Goal: Task Accomplishment & Management: Manage account settings

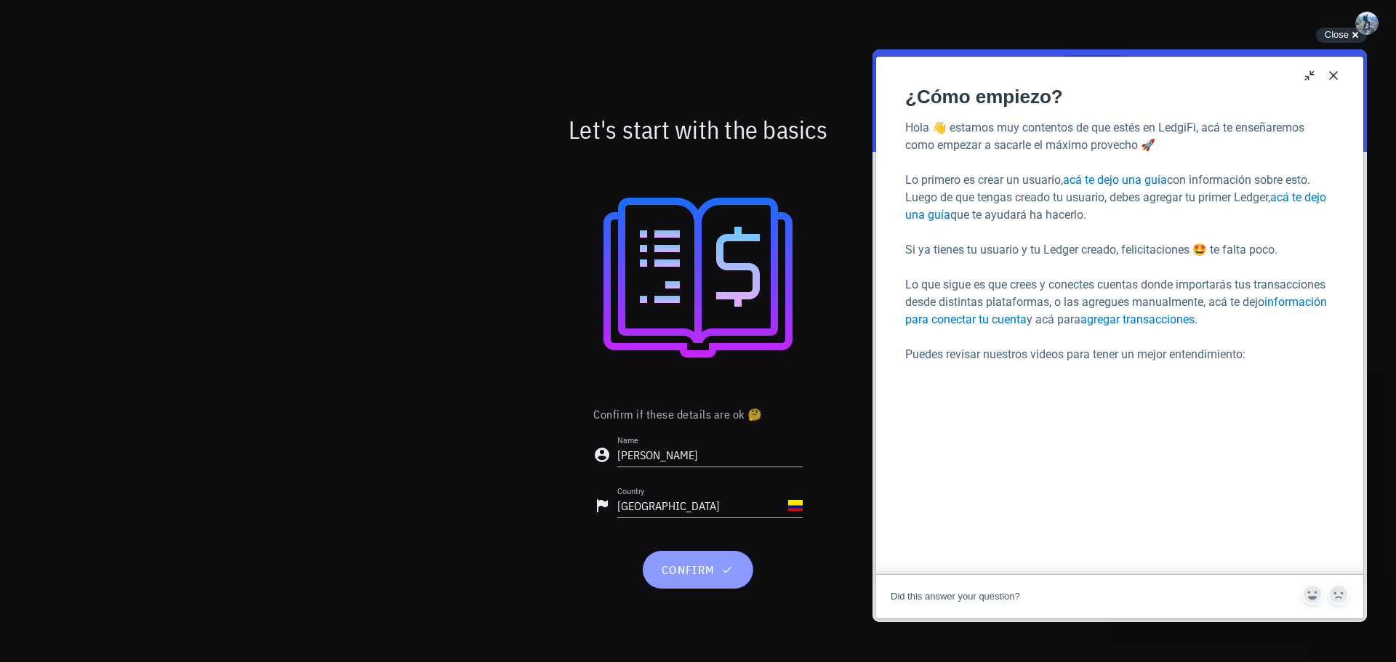
click at [697, 568] on span "confirm" at bounding box center [697, 570] width 75 height 15
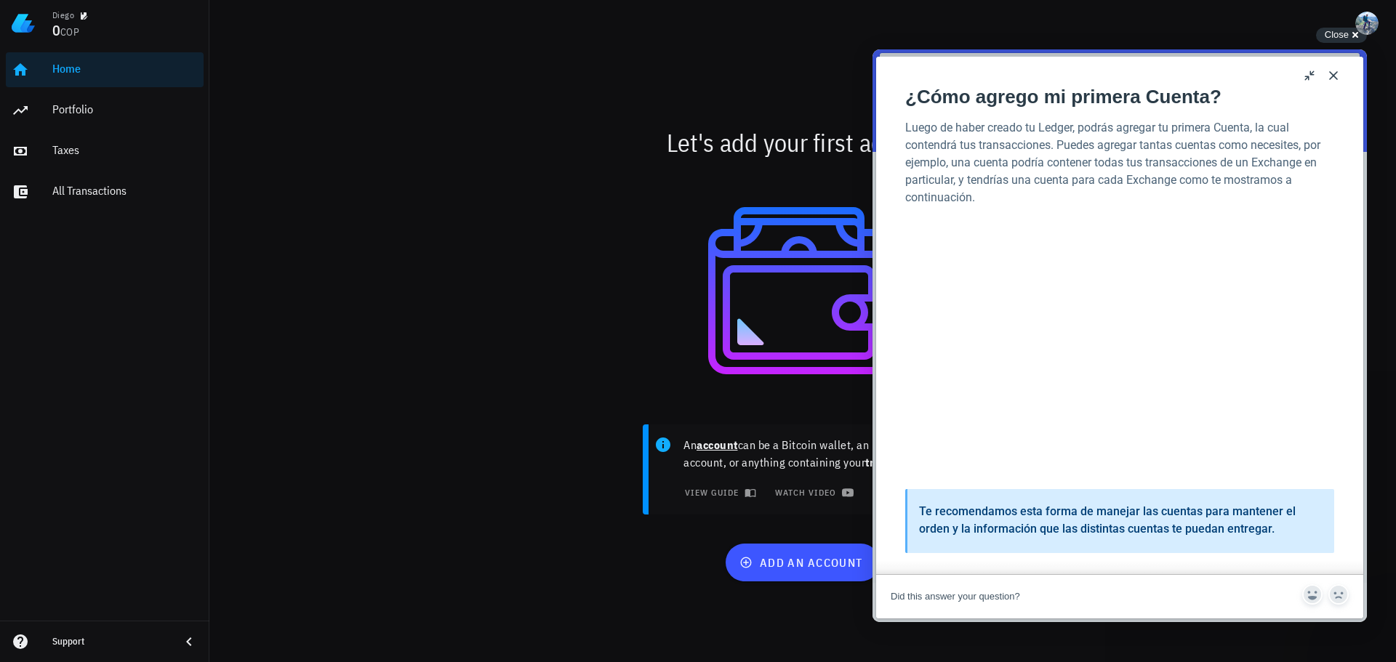
click at [1335, 75] on button "Close" at bounding box center [1333, 75] width 23 height 23
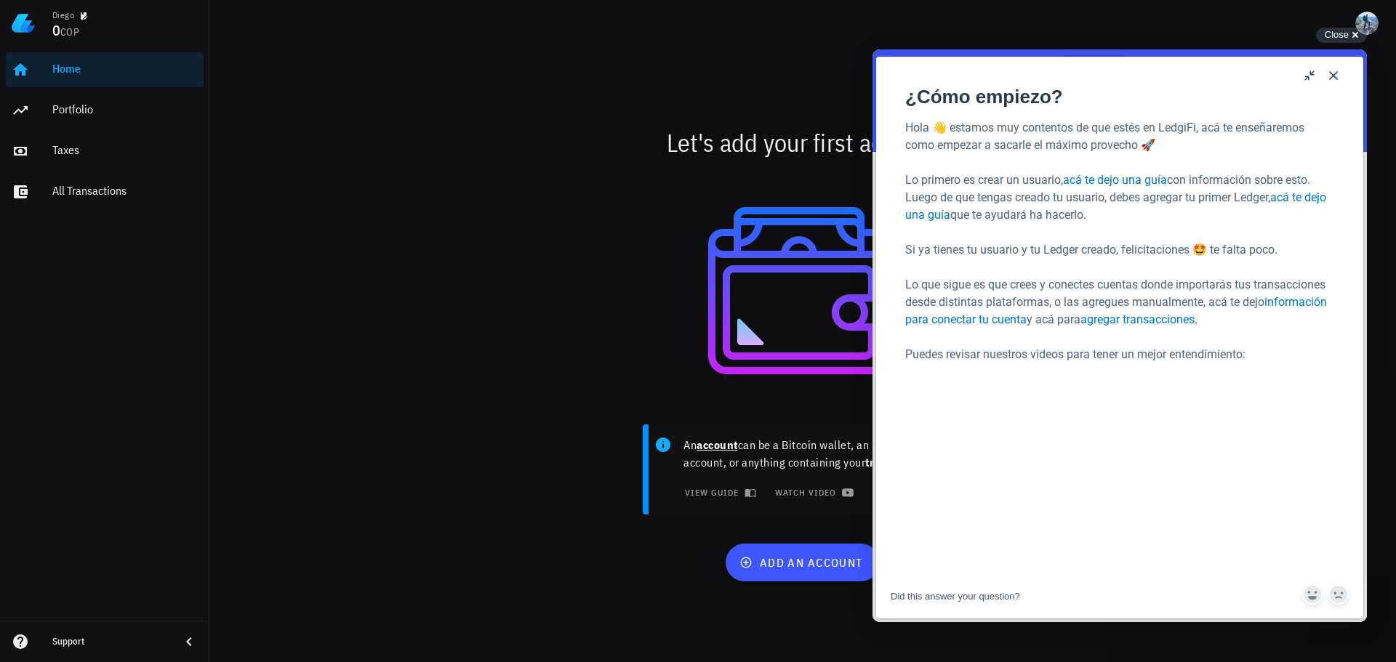
click at [1335, 75] on button "Close" at bounding box center [1333, 75] width 23 height 23
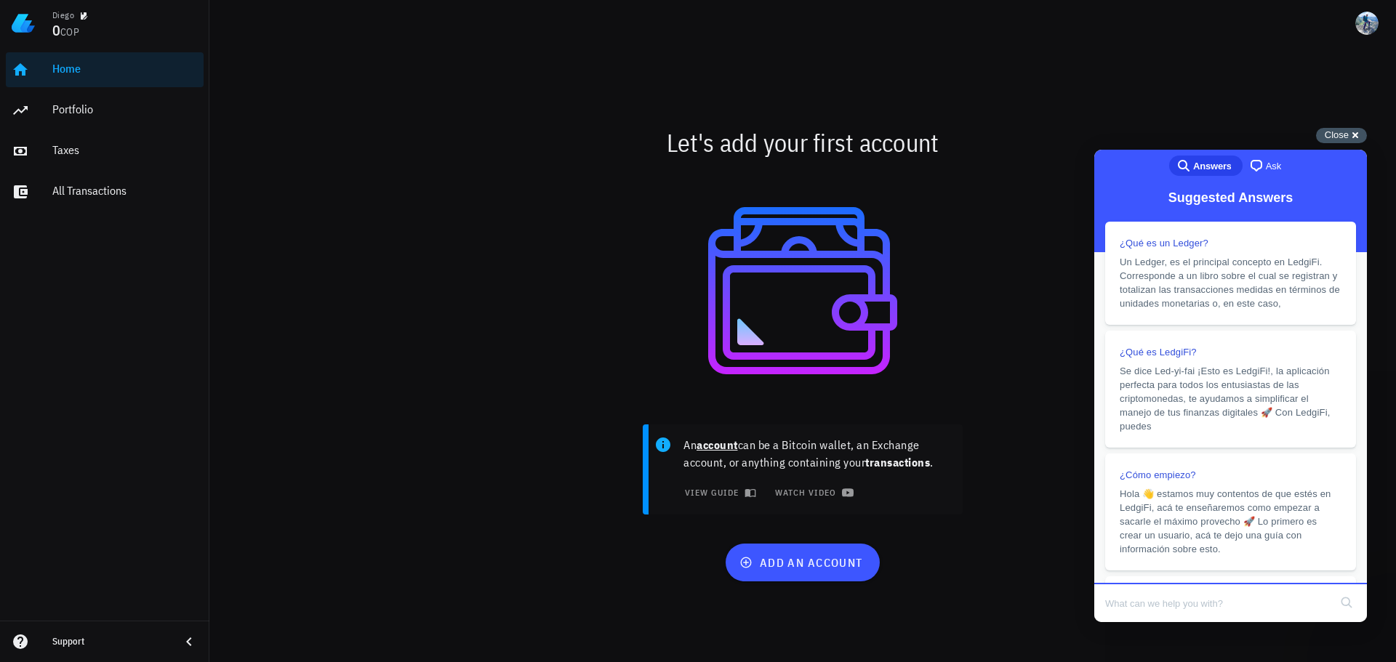
click at [1355, 130] on div "Close cross-small" at bounding box center [1341, 135] width 51 height 15
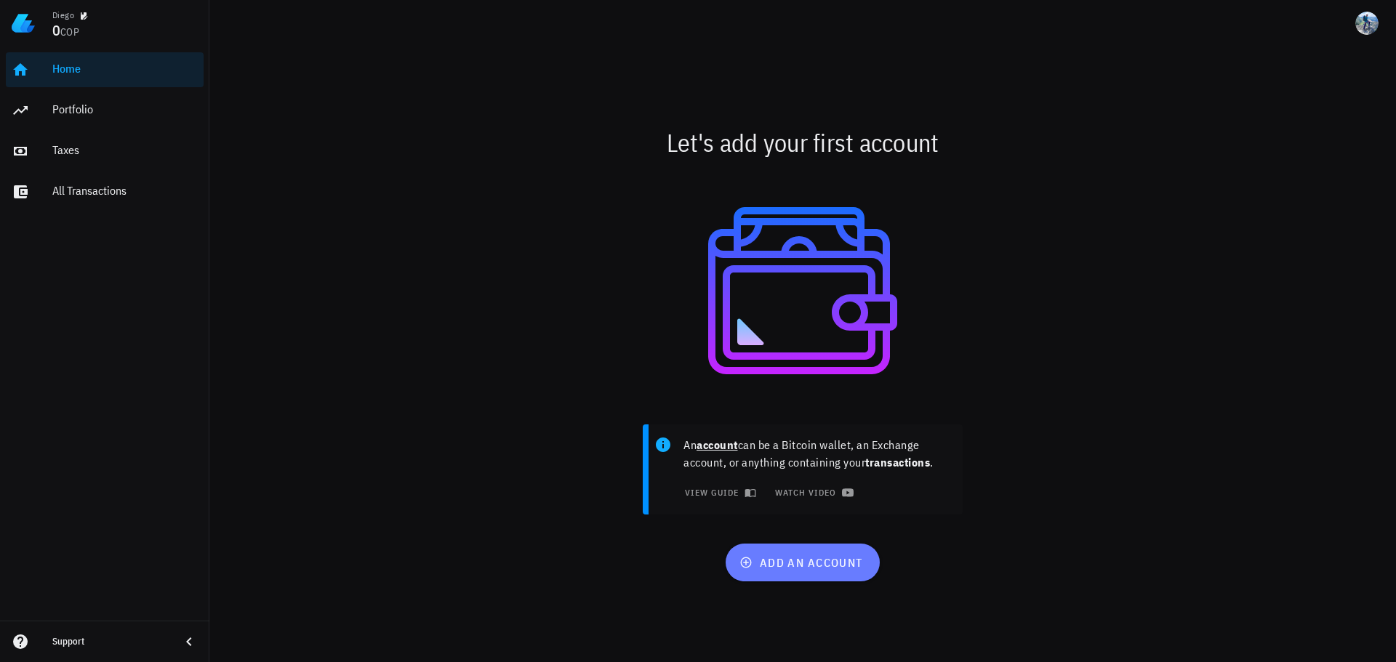
click at [806, 564] on span "add an account" at bounding box center [802, 563] width 120 height 15
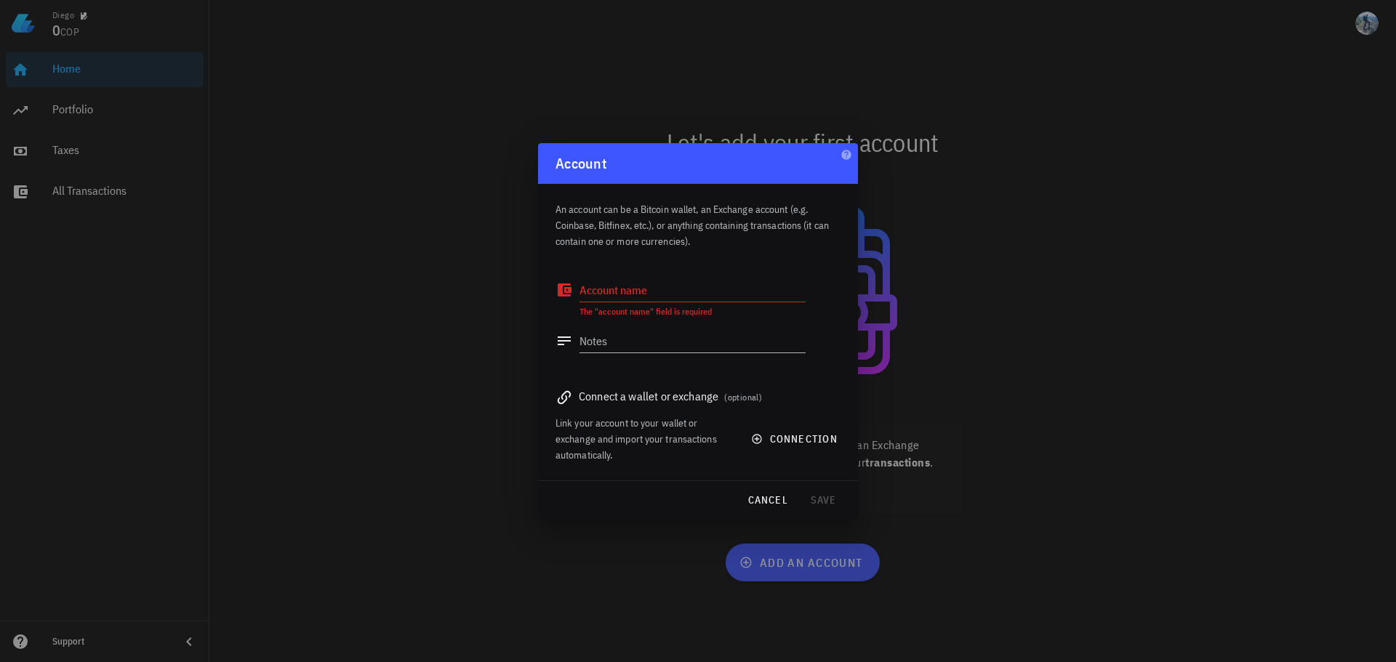
click at [676, 292] on textarea "Account name" at bounding box center [693, 290] width 226 height 23
type textarea "Bitcoin Wallet"
click at [824, 500] on span "save" at bounding box center [823, 500] width 35 height 13
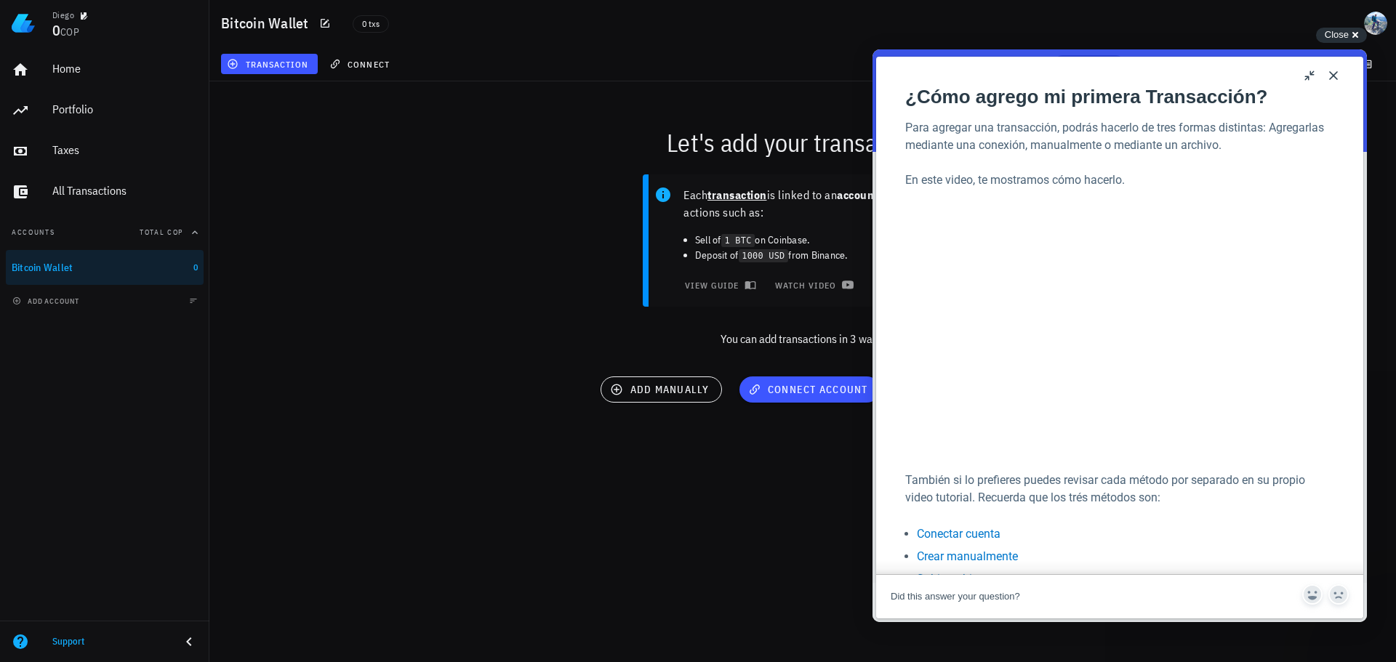
click at [1333, 74] on button "Close" at bounding box center [1333, 75] width 23 height 23
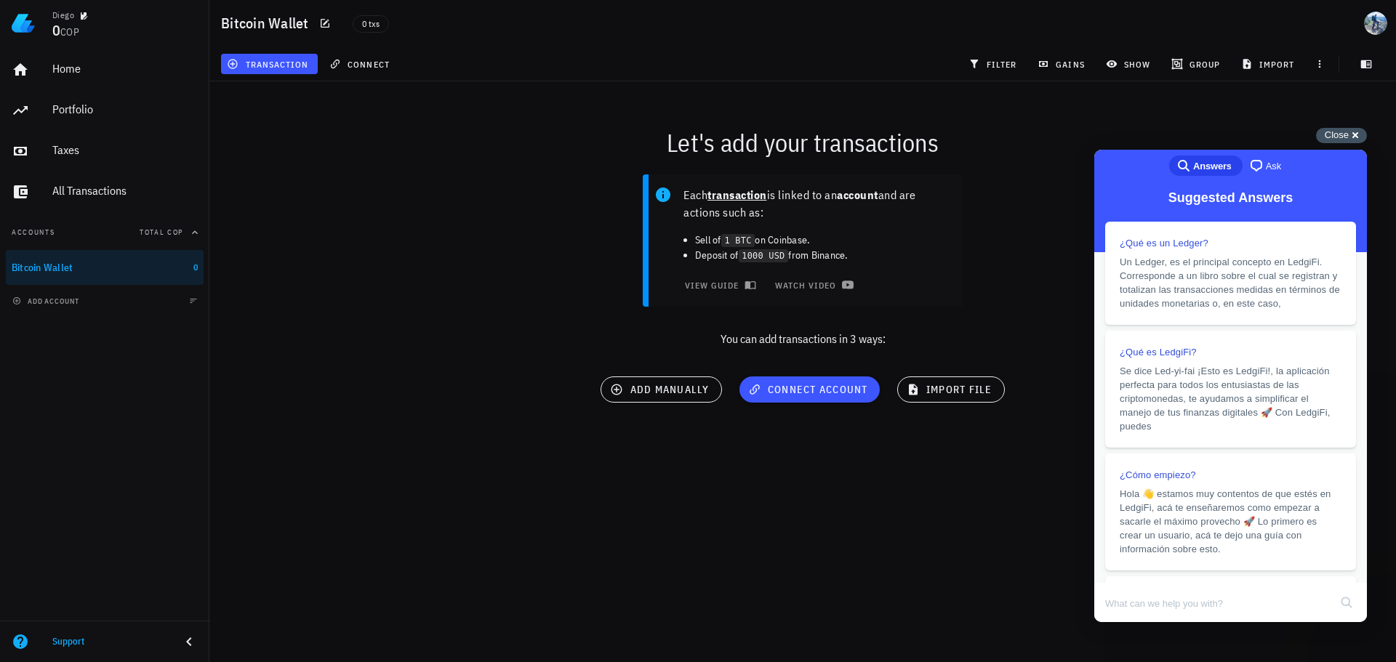
click at [1345, 136] on span "Close" at bounding box center [1337, 134] width 24 height 11
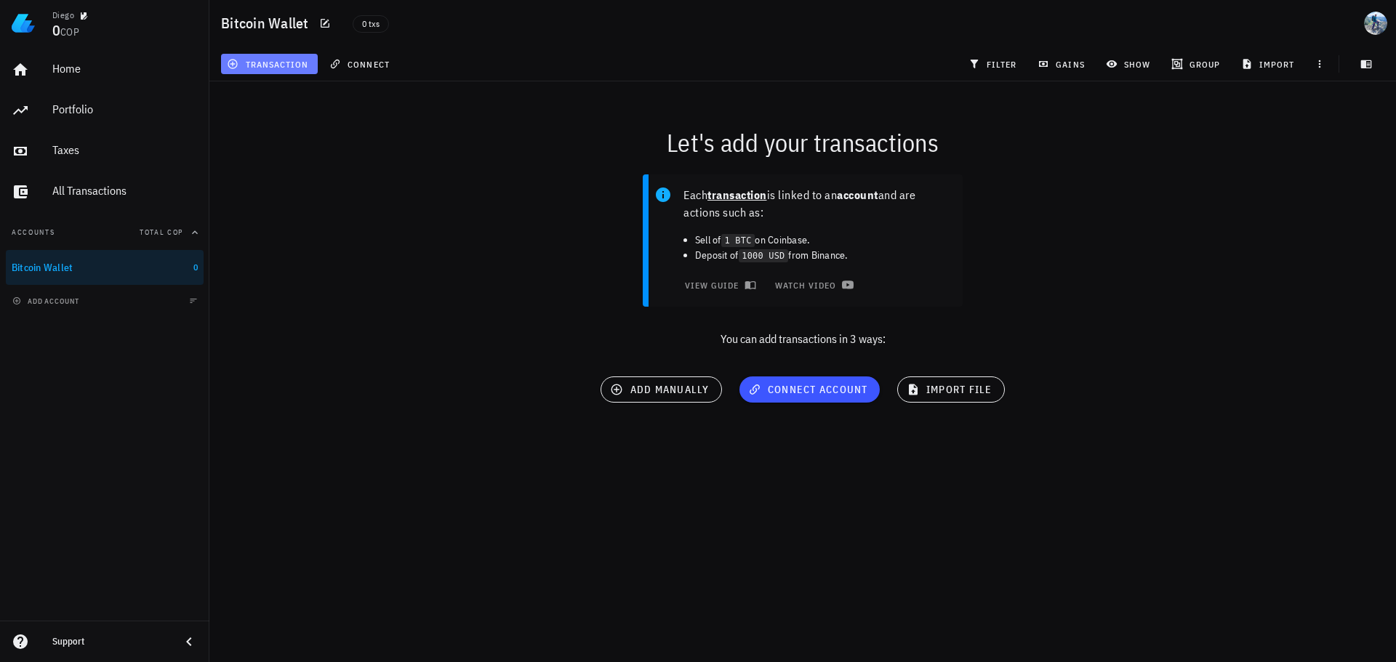
click at [289, 60] on span "transaction" at bounding box center [269, 64] width 79 height 12
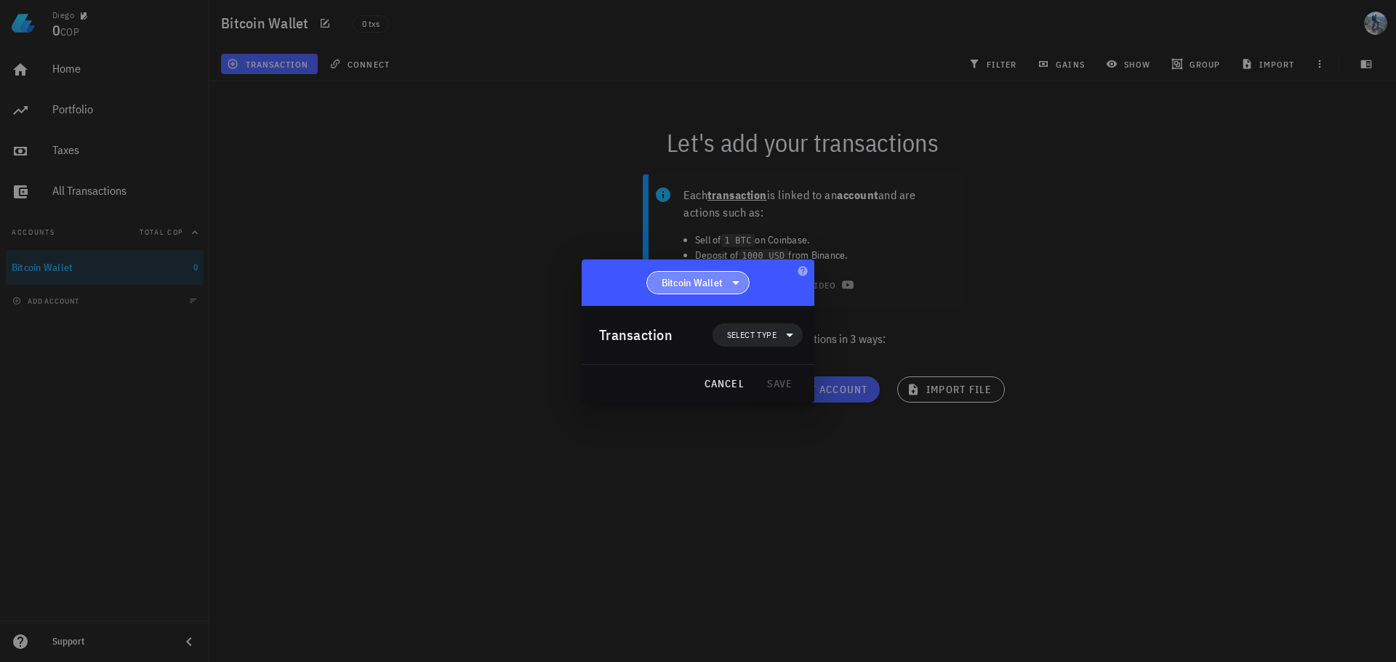
click at [736, 279] on icon at bounding box center [735, 282] width 17 height 17
click at [757, 328] on span "Select type" at bounding box center [751, 335] width 49 height 15
click at [761, 369] on div "Trade" at bounding box center [766, 370] width 34 height 12
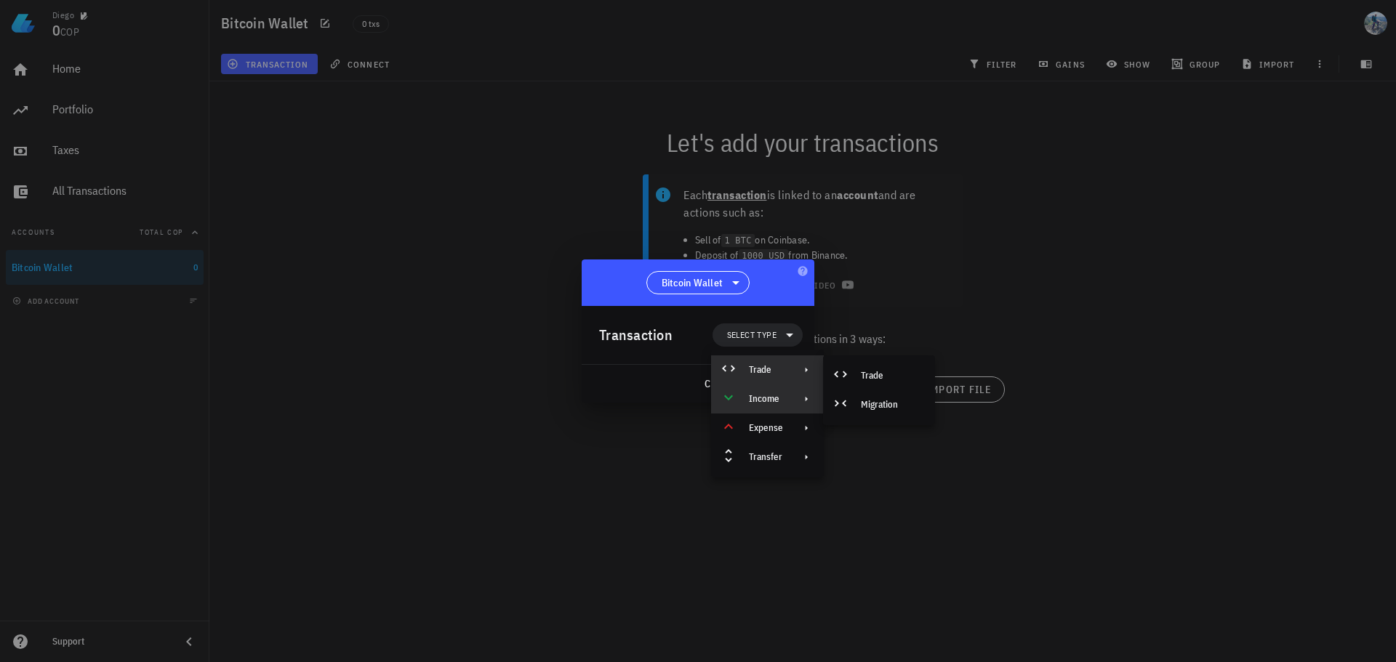
click at [777, 395] on div "Income" at bounding box center [766, 399] width 34 height 12
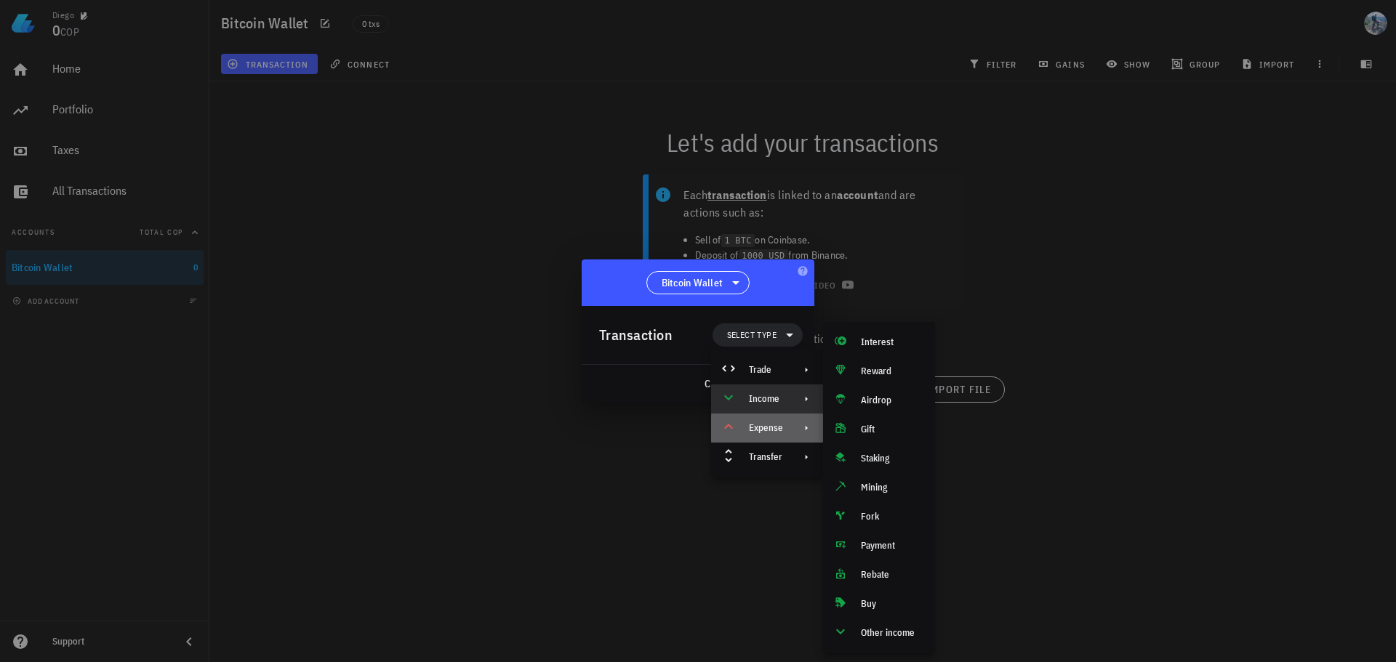
click at [785, 430] on div "Expense" at bounding box center [767, 428] width 113 height 29
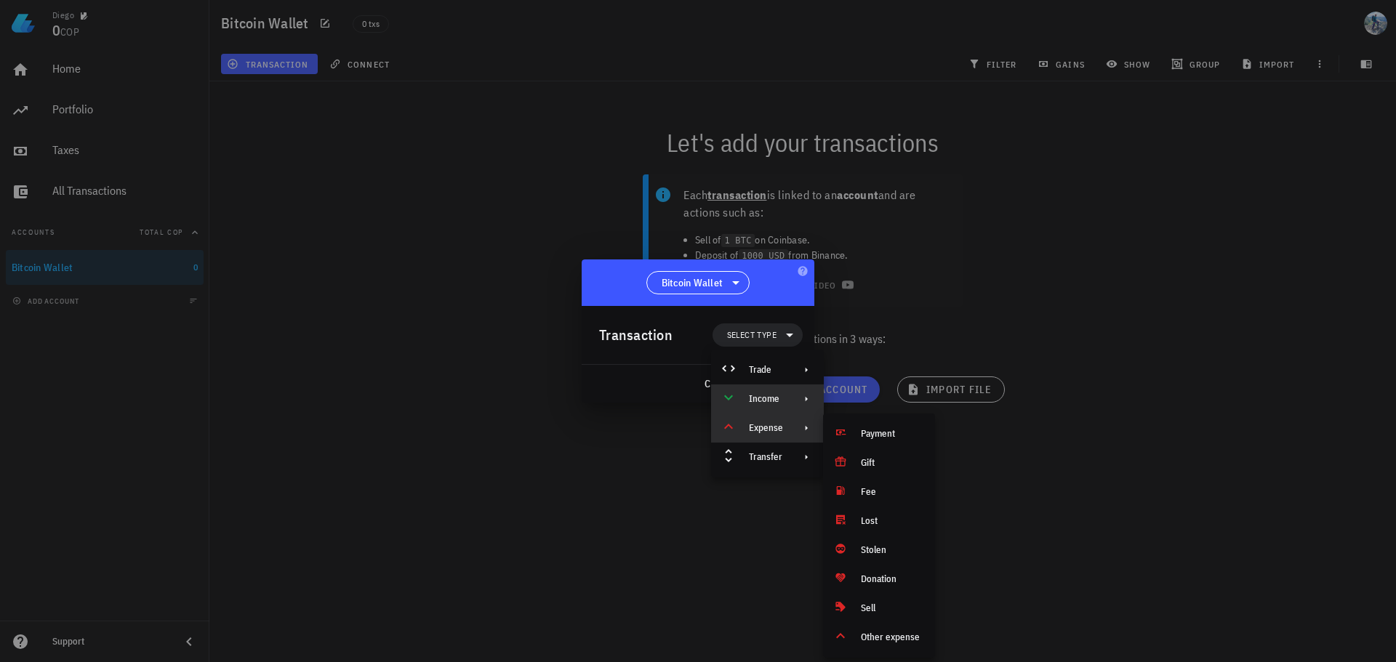
click at [769, 402] on div "Income" at bounding box center [766, 399] width 34 height 12
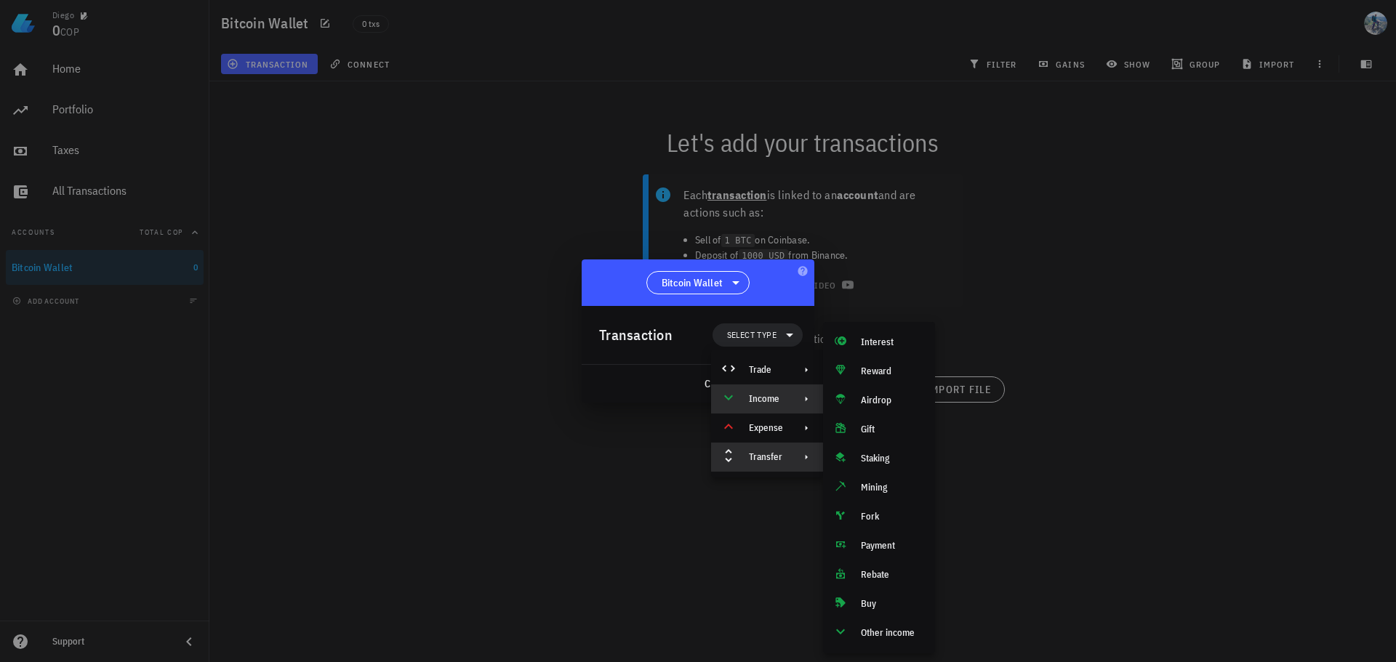
click at [771, 460] on div "Transfer" at bounding box center [766, 458] width 34 height 12
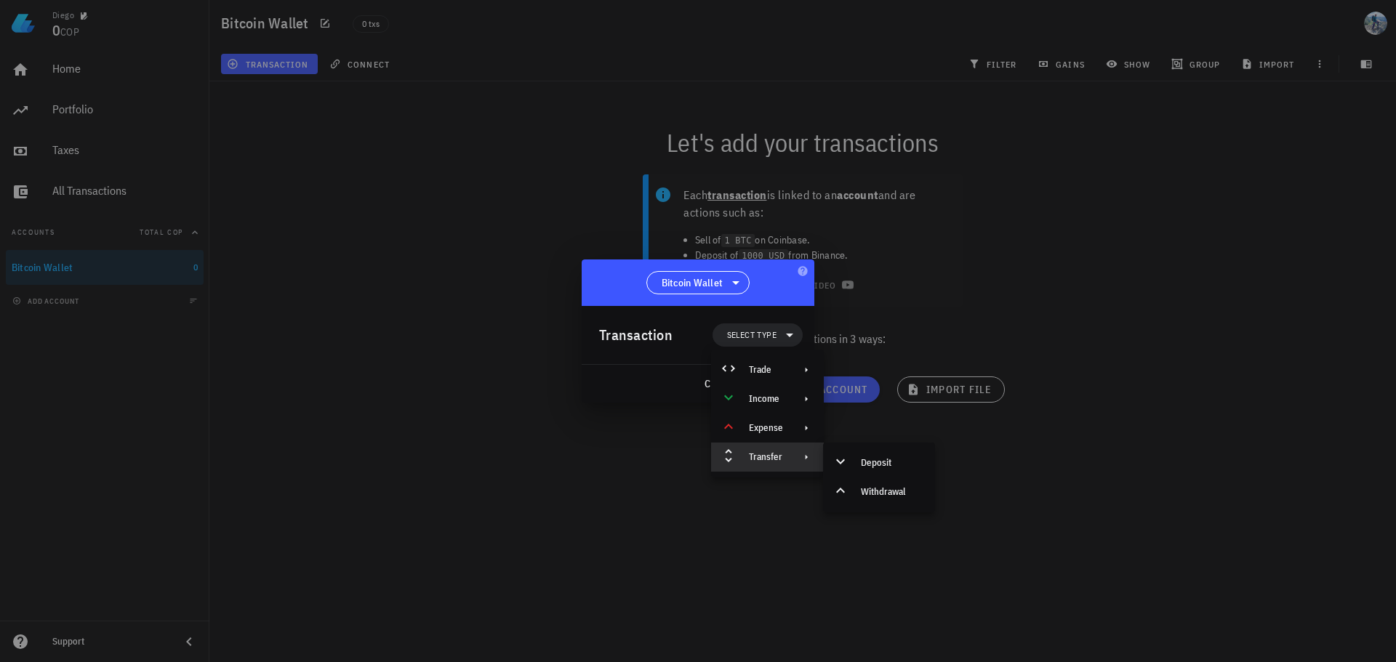
click at [1077, 476] on div at bounding box center [698, 331] width 1396 height 662
click at [731, 381] on span "cancel" at bounding box center [723, 383] width 41 height 13
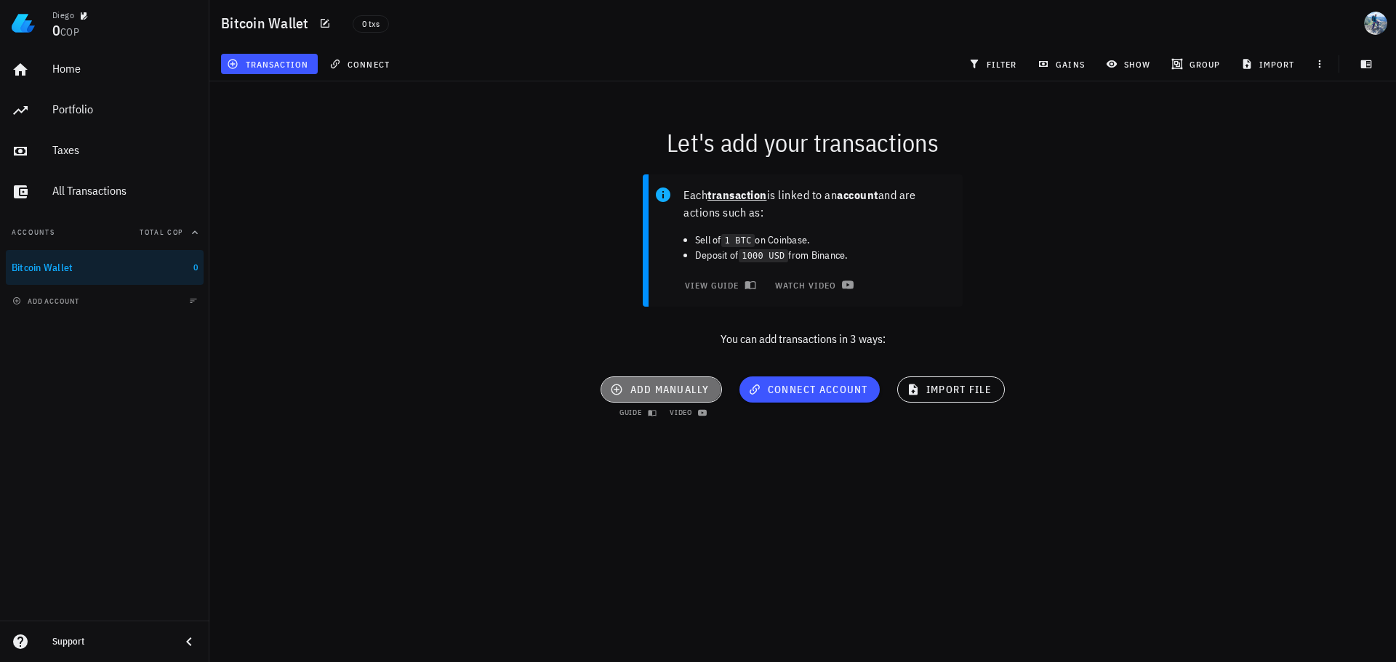
click at [665, 393] on span "add manually" at bounding box center [661, 389] width 96 height 13
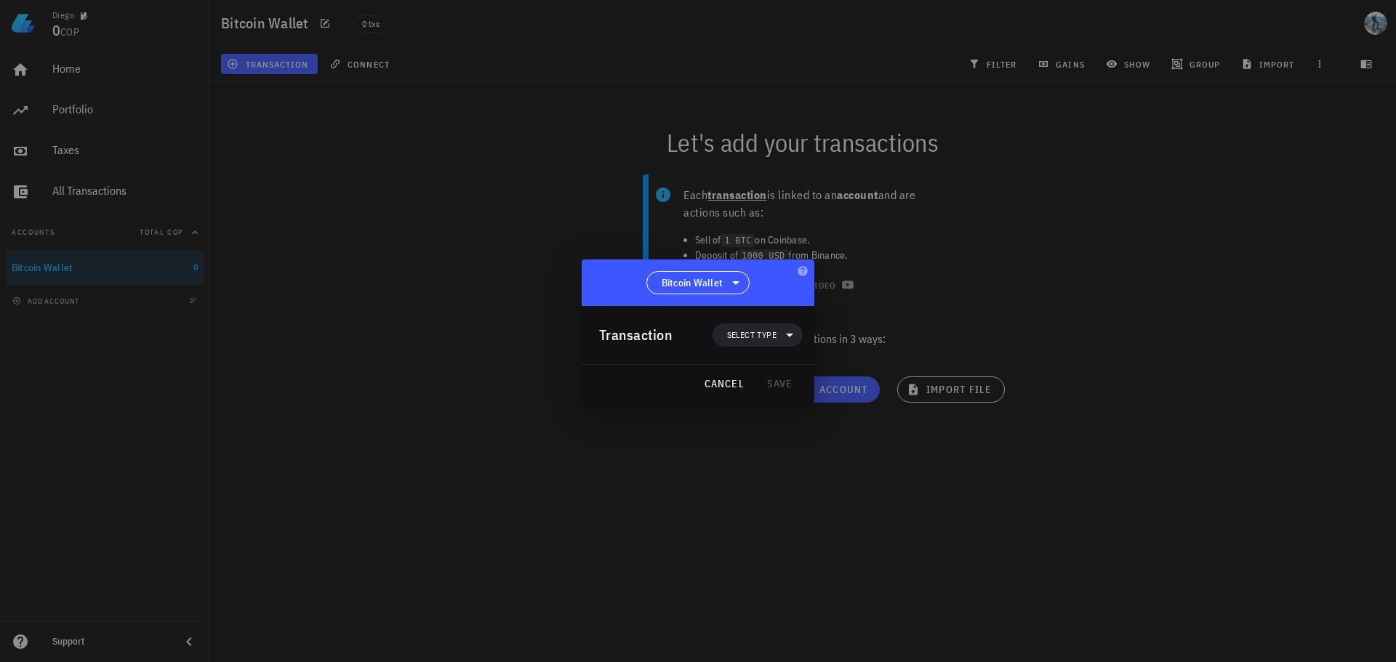
click at [747, 350] on div "Transaction Select type" at bounding box center [701, 335] width 204 height 58
click at [753, 340] on span "Select type" at bounding box center [751, 335] width 49 height 15
click at [780, 405] on div "Income" at bounding box center [767, 399] width 113 height 29
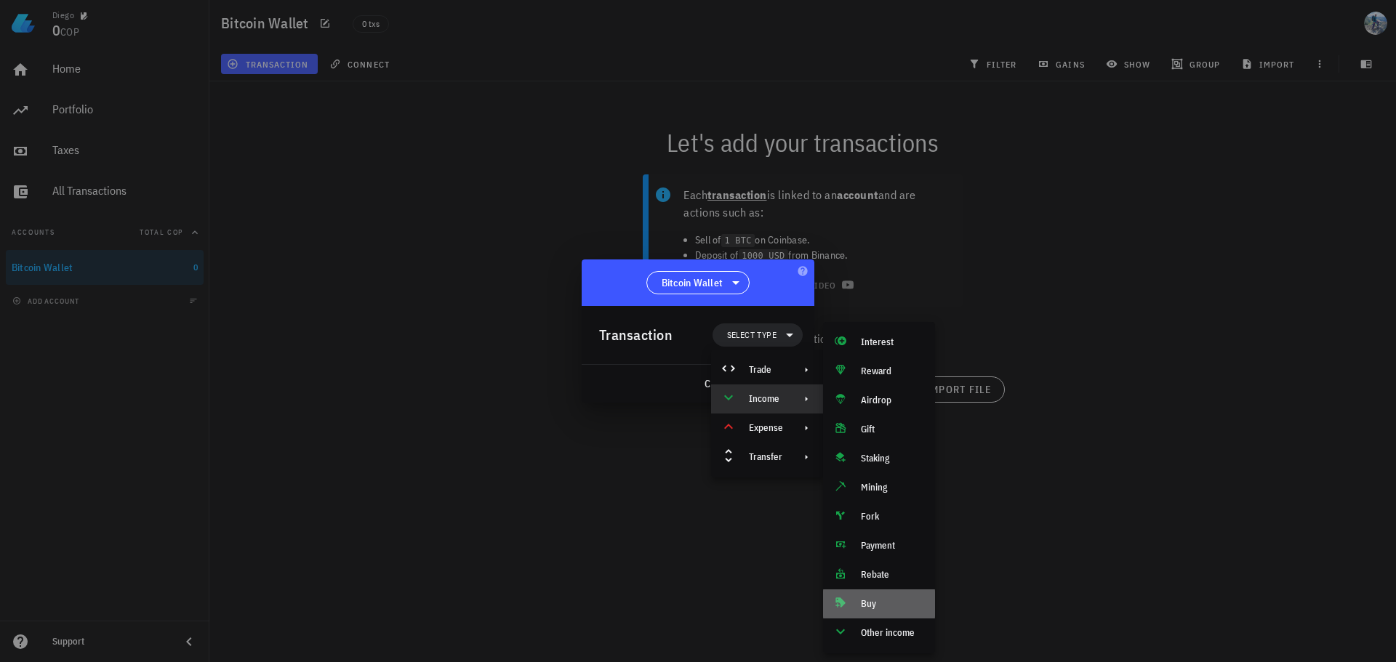
click at [863, 604] on div "Buy" at bounding box center [892, 604] width 63 height 12
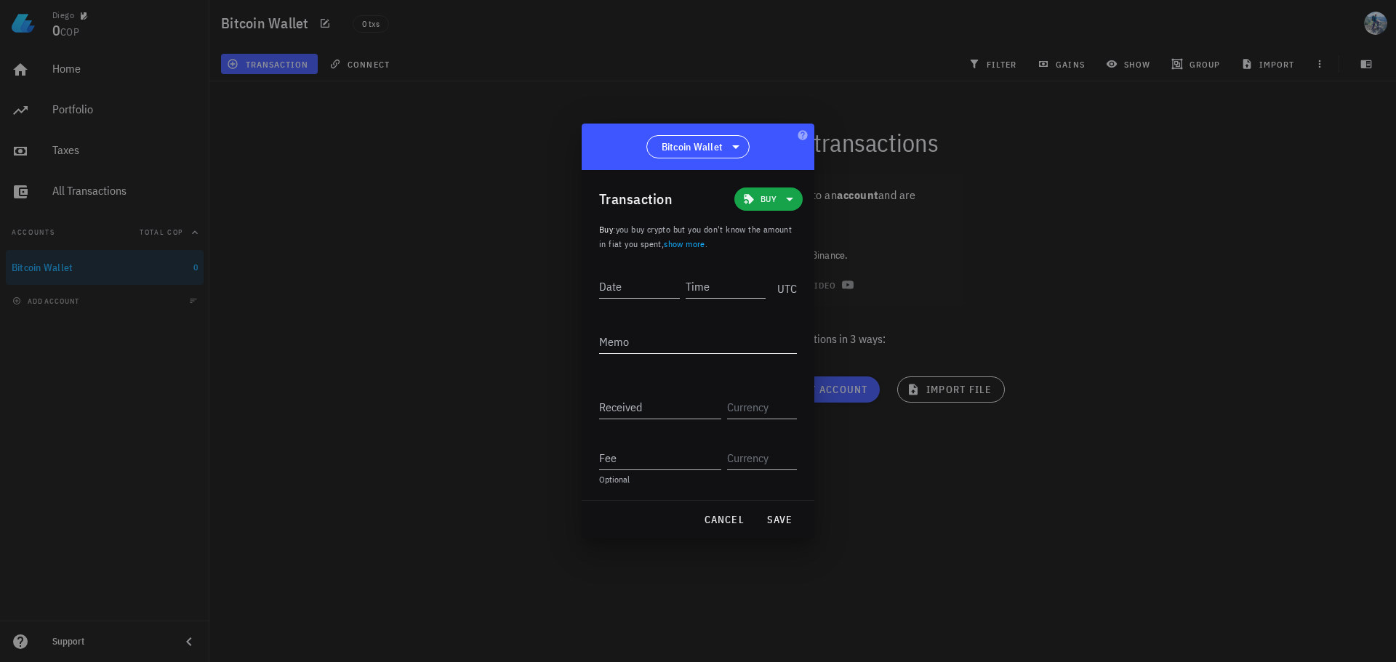
click at [675, 337] on textarea "Memo" at bounding box center [698, 341] width 198 height 23
click at [670, 419] on div "Received" at bounding box center [660, 407] width 122 height 23
click at [754, 411] on input "text" at bounding box center [760, 407] width 67 height 23
click at [640, 449] on input "Fee" at bounding box center [660, 457] width 122 height 23
click at [409, 343] on div at bounding box center [698, 331] width 1396 height 662
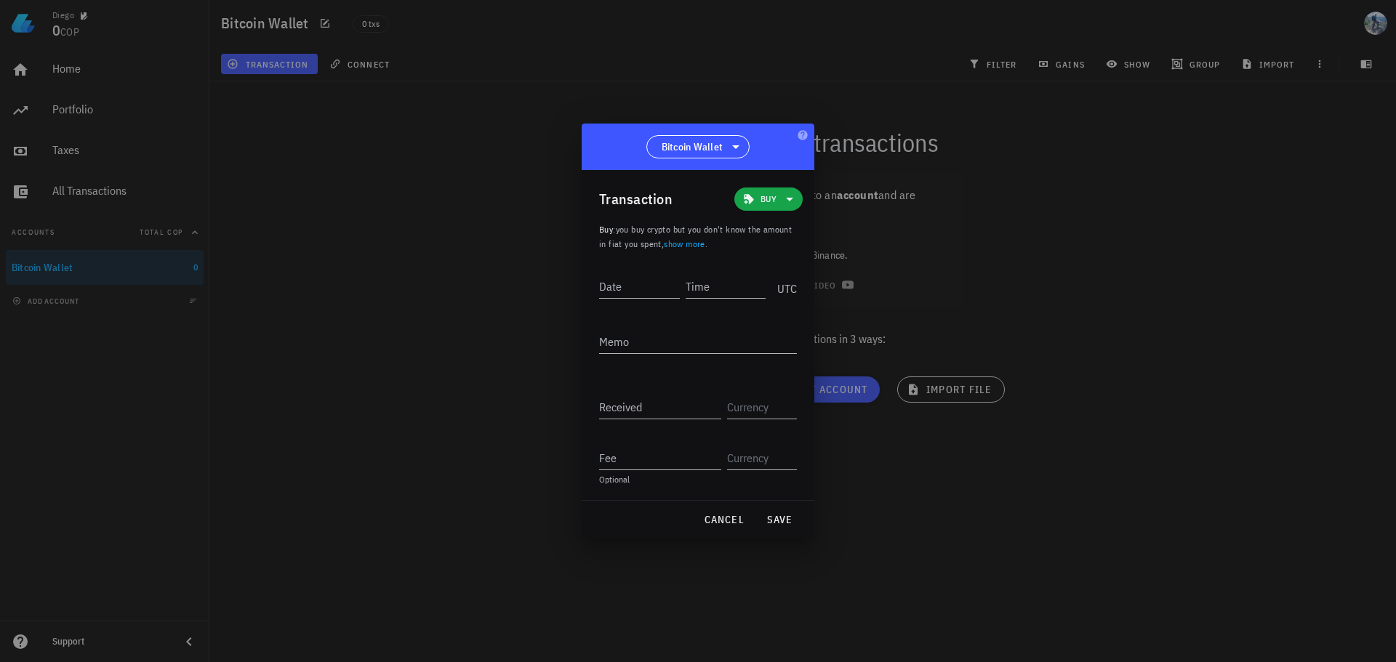
click at [1006, 306] on div at bounding box center [698, 331] width 1396 height 662
click at [724, 518] on span "cancel" at bounding box center [723, 519] width 41 height 13
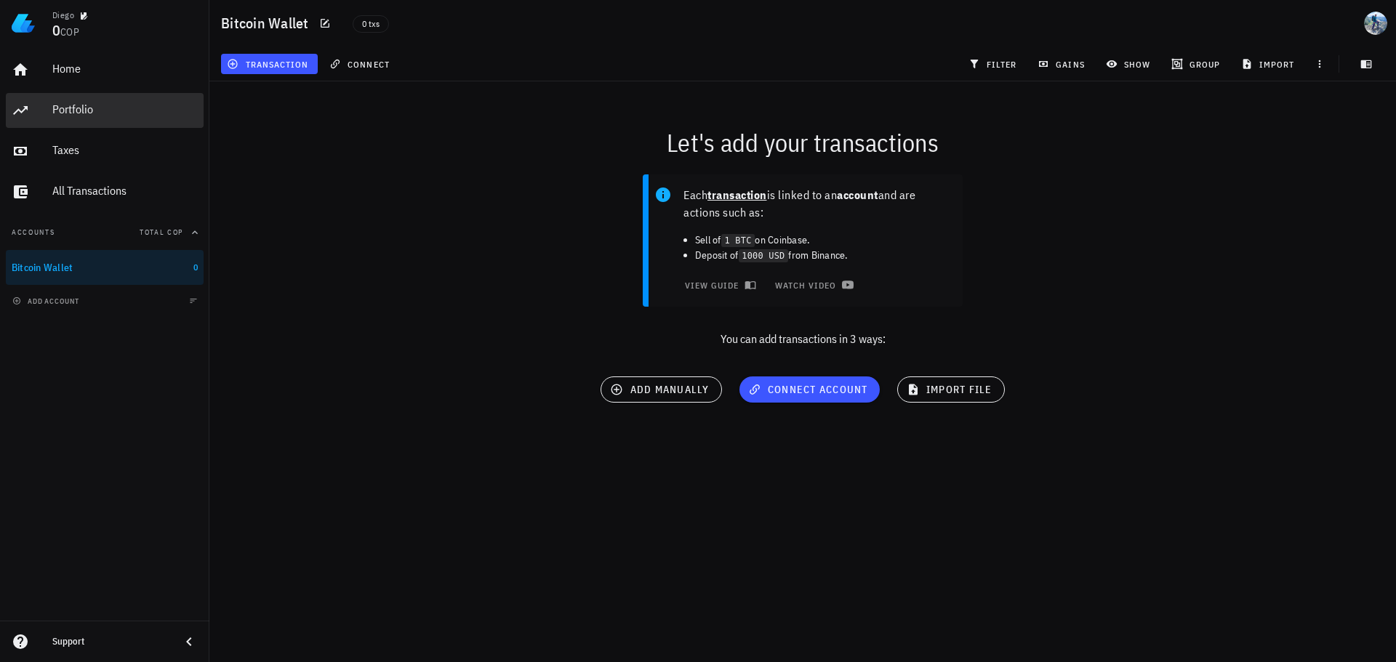
click at [79, 111] on div "Portfolio" at bounding box center [124, 110] width 145 height 14
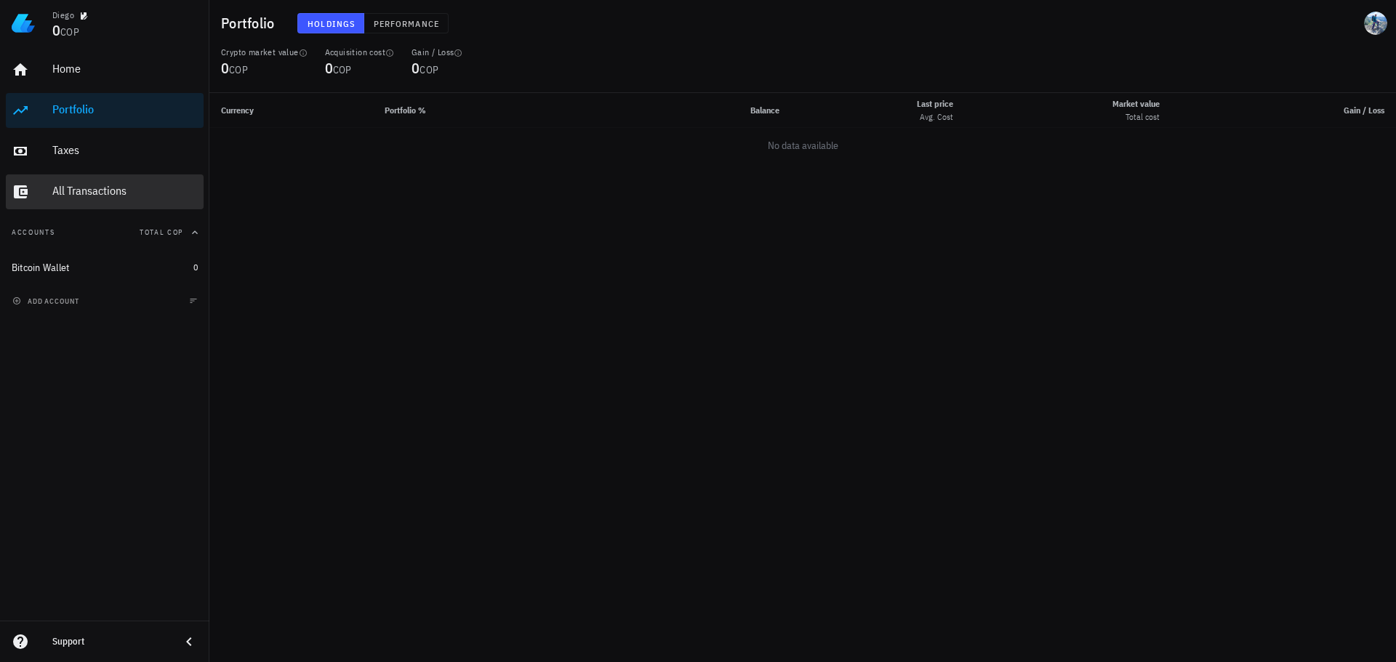
click at [70, 190] on div "All Transactions" at bounding box center [124, 191] width 145 height 14
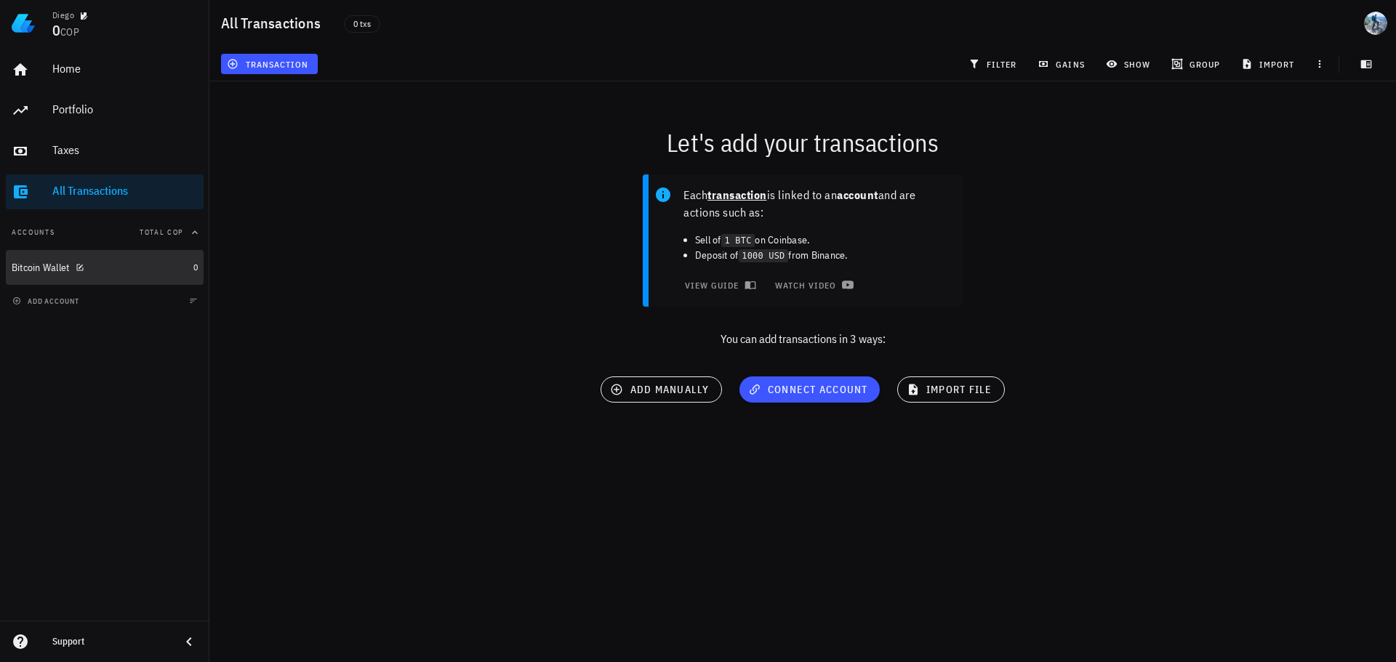
click at [55, 260] on div "Bitcoin Wallet" at bounding box center [100, 267] width 176 height 31
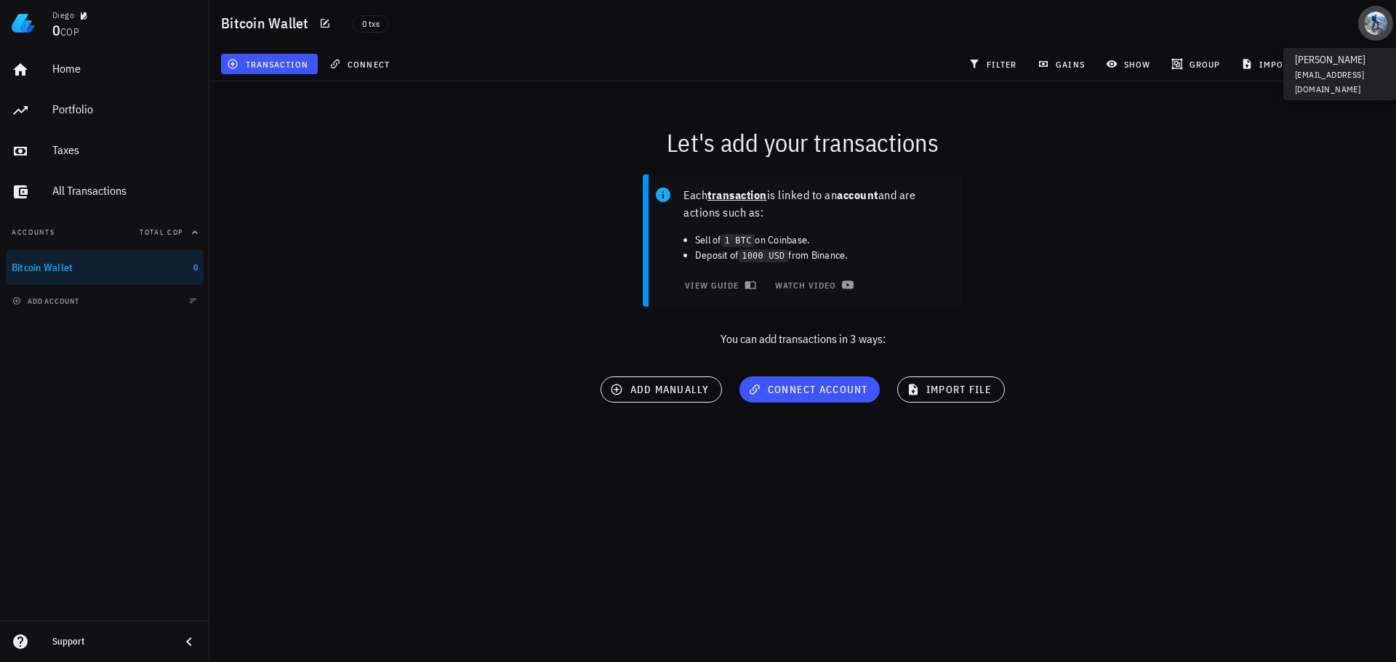
click at [1378, 22] on div "avatar" at bounding box center [1375, 23] width 23 height 23
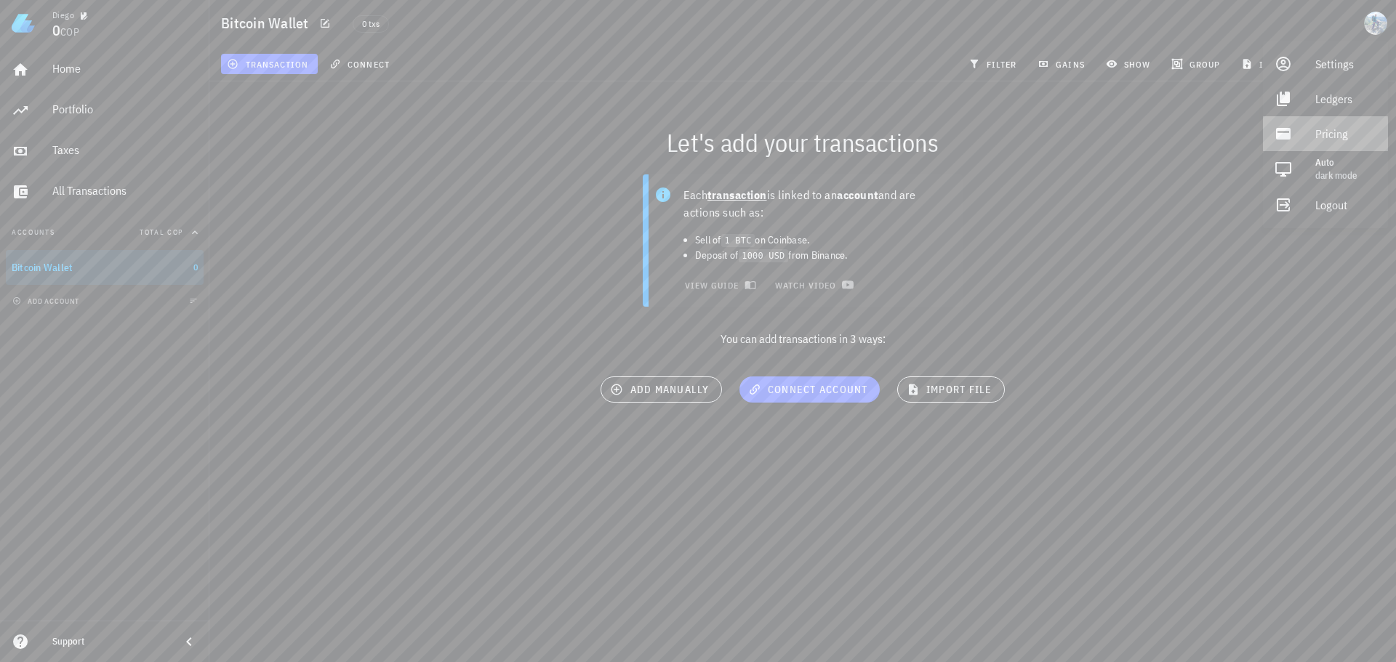
click at [1342, 128] on div "Pricing" at bounding box center [1345, 133] width 61 height 29
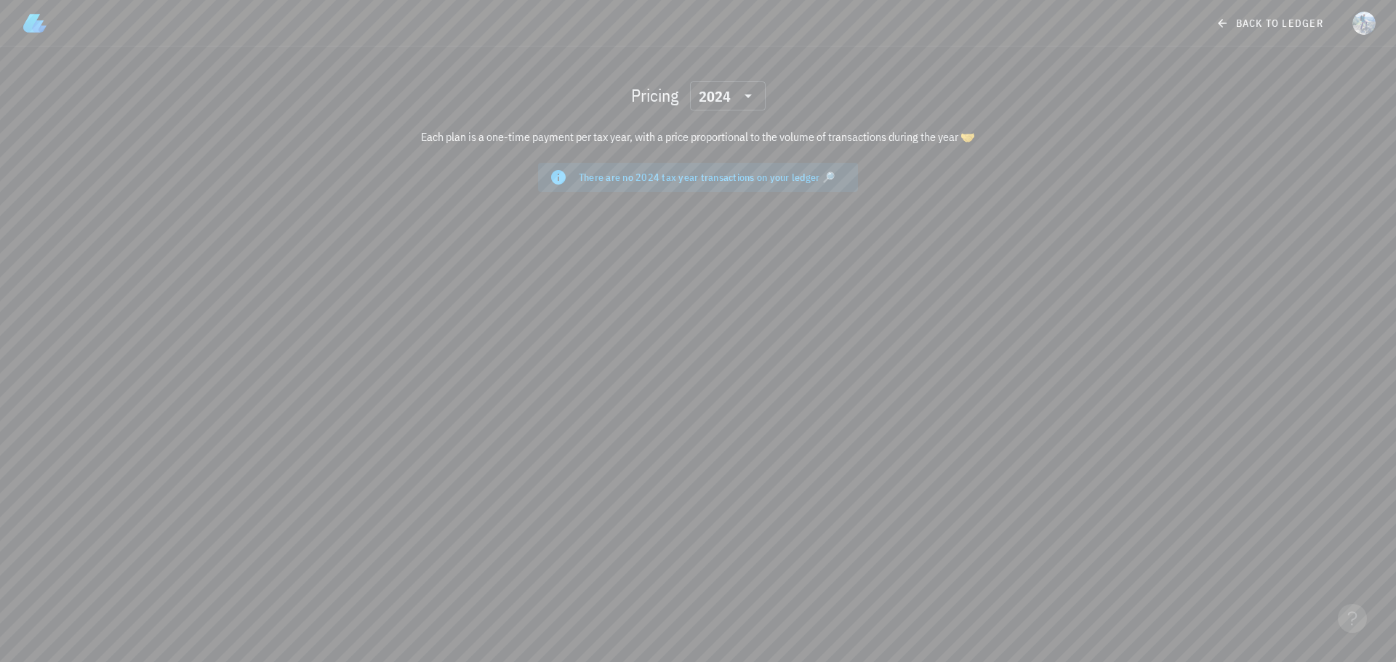
drag, startPoint x: 414, startPoint y: 135, endPoint x: 998, endPoint y: 171, distance: 585.1
click at [998, 171] on section "Pricing ​ 2024 Each plan is a one-time payment per tax year, with a price propo…" at bounding box center [699, 133] width 862 height 172
click at [725, 175] on div "There are no 2024 tax year transactions on your ledger 🔎" at bounding box center [713, 177] width 268 height 15
click at [1203, 181] on div "Pricing ​ 2024 Each plan is a one-time payment per tax year, with a price propo…" at bounding box center [698, 355] width 1396 height 616
drag, startPoint x: 1231, startPoint y: 24, endPoint x: 762, endPoint y: 321, distance: 555.0
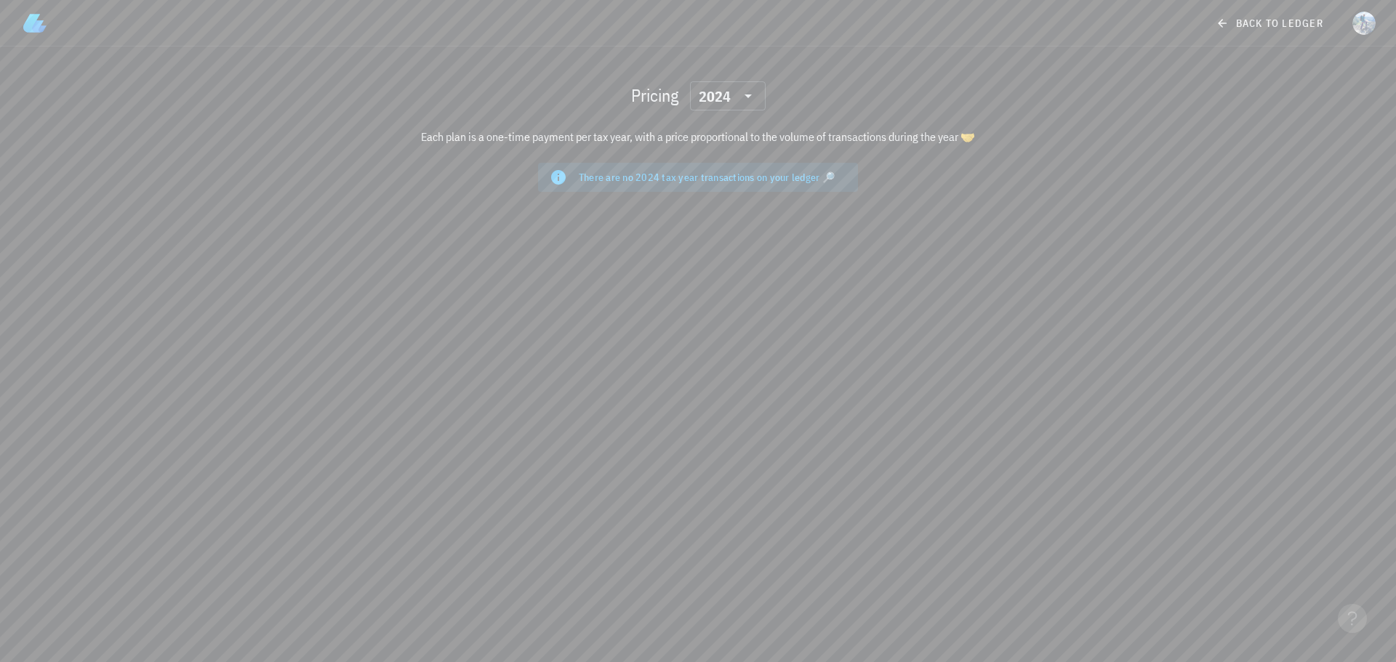
click at [762, 321] on div "Pricing ​ 2024 Each plan is a one-time payment per tax year, with a price propo…" at bounding box center [698, 355] width 1396 height 616
drag, startPoint x: 411, startPoint y: 135, endPoint x: 1041, endPoint y: 148, distance: 630.6
click at [1041, 148] on div "Each plan is a one-time payment per tax year, with a price proportional to the …" at bounding box center [699, 136] width 862 height 35
copy div "Each plan is a one-time payment per tax year, with a price proportional to the …"
drag, startPoint x: 814, startPoint y: 449, endPoint x: 816, endPoint y: 401, distance: 48.0
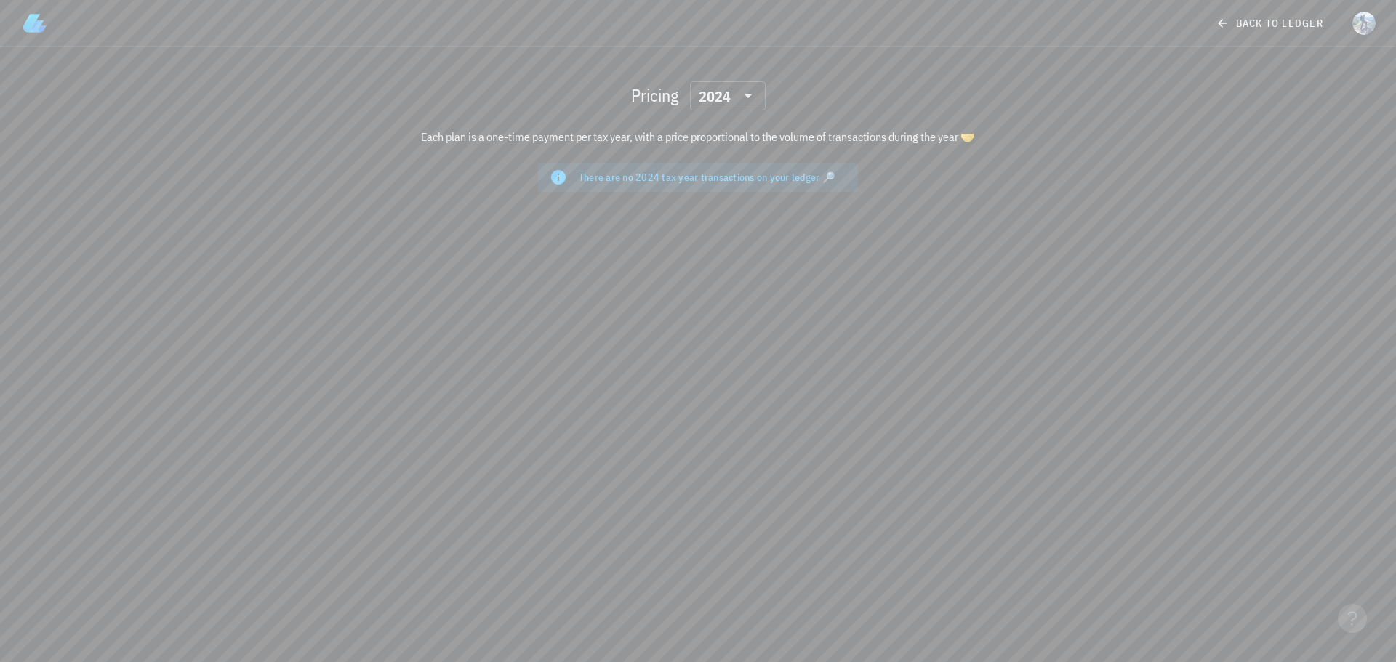
click at [814, 448] on div "Pricing ​ 2024 Each plan is a one-time payment per tax year, with a price propo…" at bounding box center [698, 355] width 1396 height 616
click at [732, 103] on div "2024" at bounding box center [718, 95] width 38 height 29
click at [1255, 164] on div "Pricing ​ 2024 Each plan is a one-time payment per tax year, with a price propo…" at bounding box center [698, 355] width 1396 height 616
click at [1222, 21] on icon at bounding box center [1222, 23] width 9 height 9
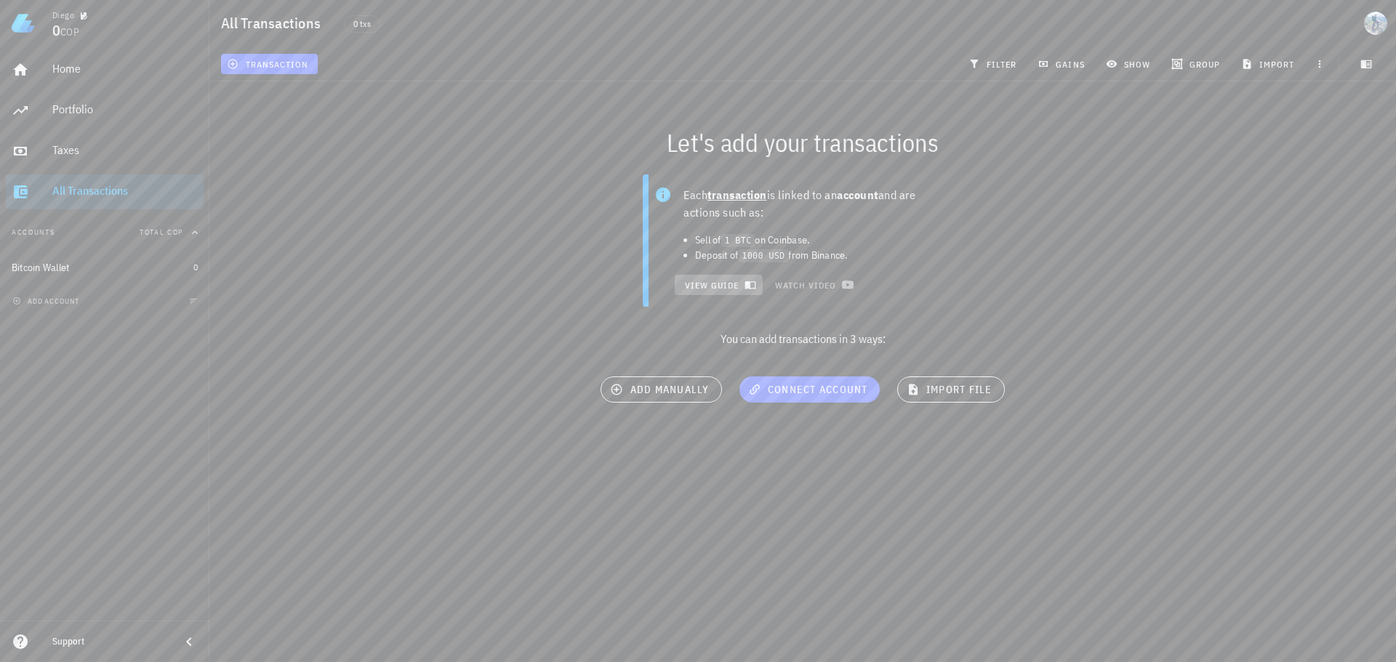
click at [706, 287] on span "view guide" at bounding box center [719, 285] width 70 height 12
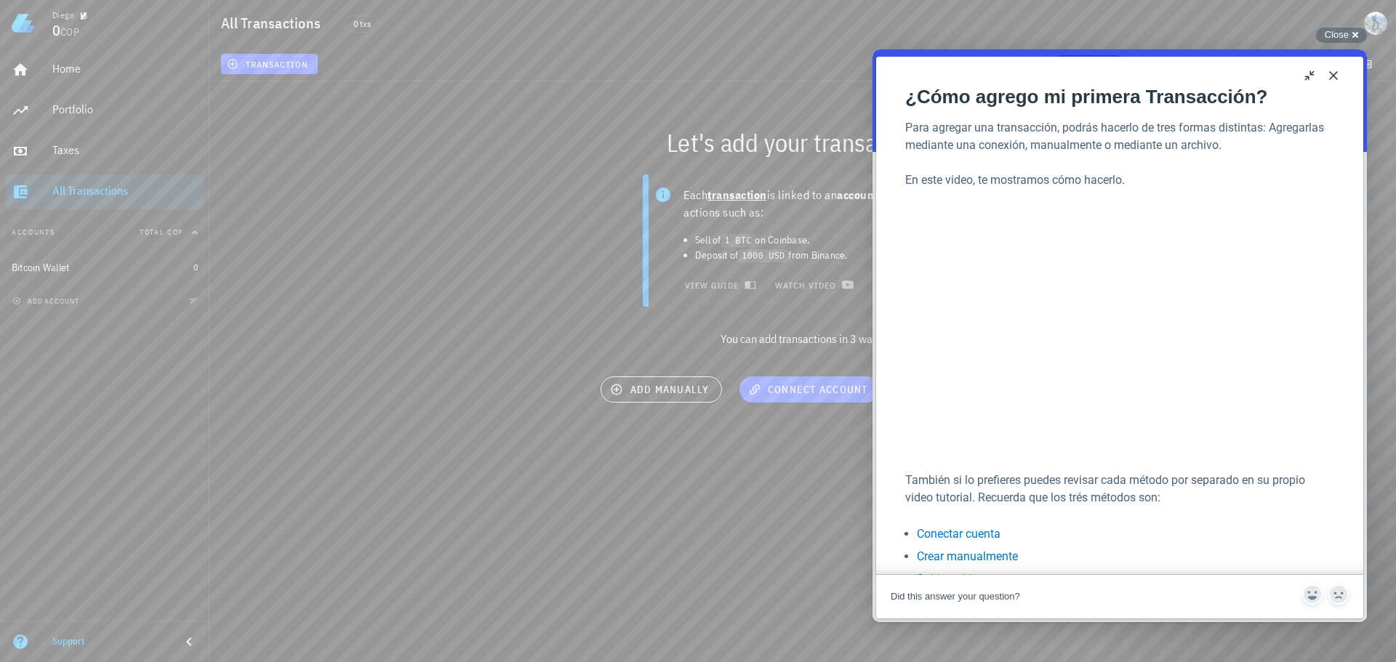
click at [614, 526] on div "Diego 0 COP Home Portfolio Taxes All Transactions Accounts Total COP Bitcoin Wa…" at bounding box center [698, 331] width 1396 height 662
click at [773, 588] on div "Diego 0 COP Home Portfolio Taxes All Transactions Accounts Total COP Bitcoin Wa…" at bounding box center [698, 331] width 1396 height 662
click at [817, 398] on button "connect account" at bounding box center [810, 390] width 140 height 26
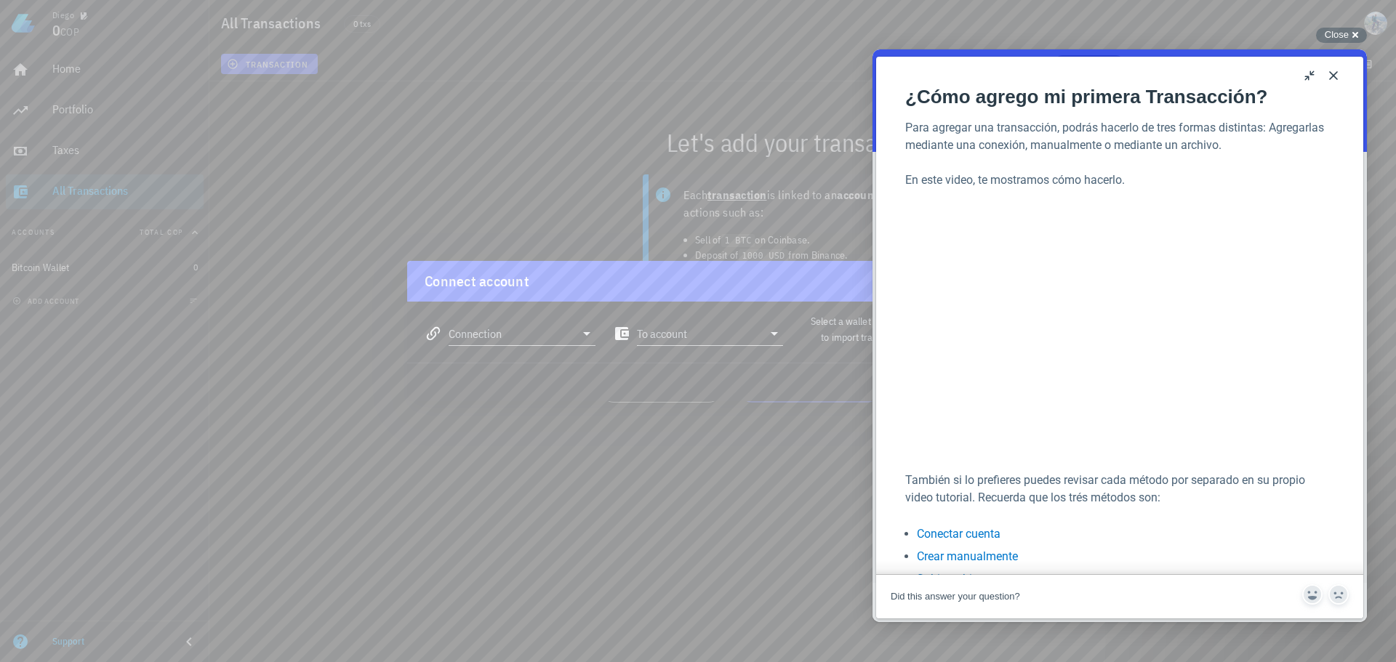
drag, startPoint x: 1342, startPoint y: 78, endPoint x: 1286, endPoint y: 52, distance: 61.8
click at [1342, 78] on button "Close" at bounding box center [1333, 75] width 23 height 23
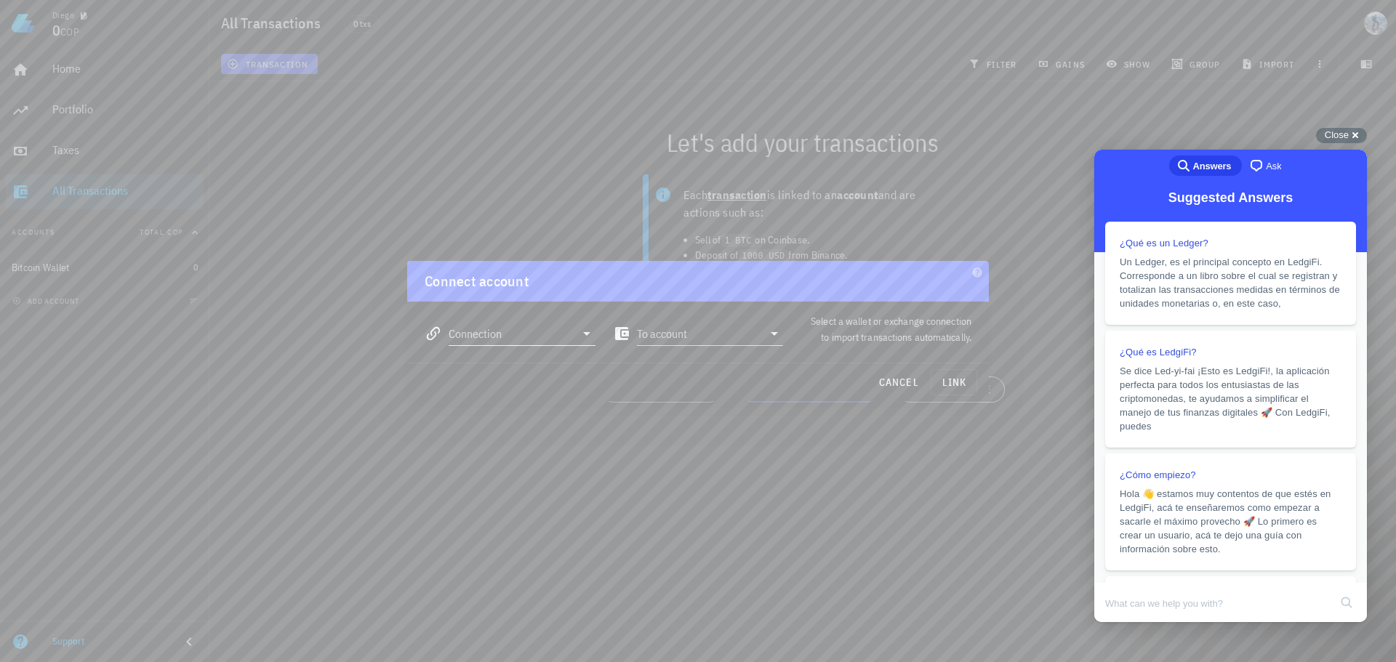
click at [574, 340] on input "Connection" at bounding box center [512, 333] width 127 height 23
click at [596, 544] on div "Request a connection" at bounding box center [563, 545] width 149 height 14
click at [907, 507] on div at bounding box center [698, 331] width 1396 height 662
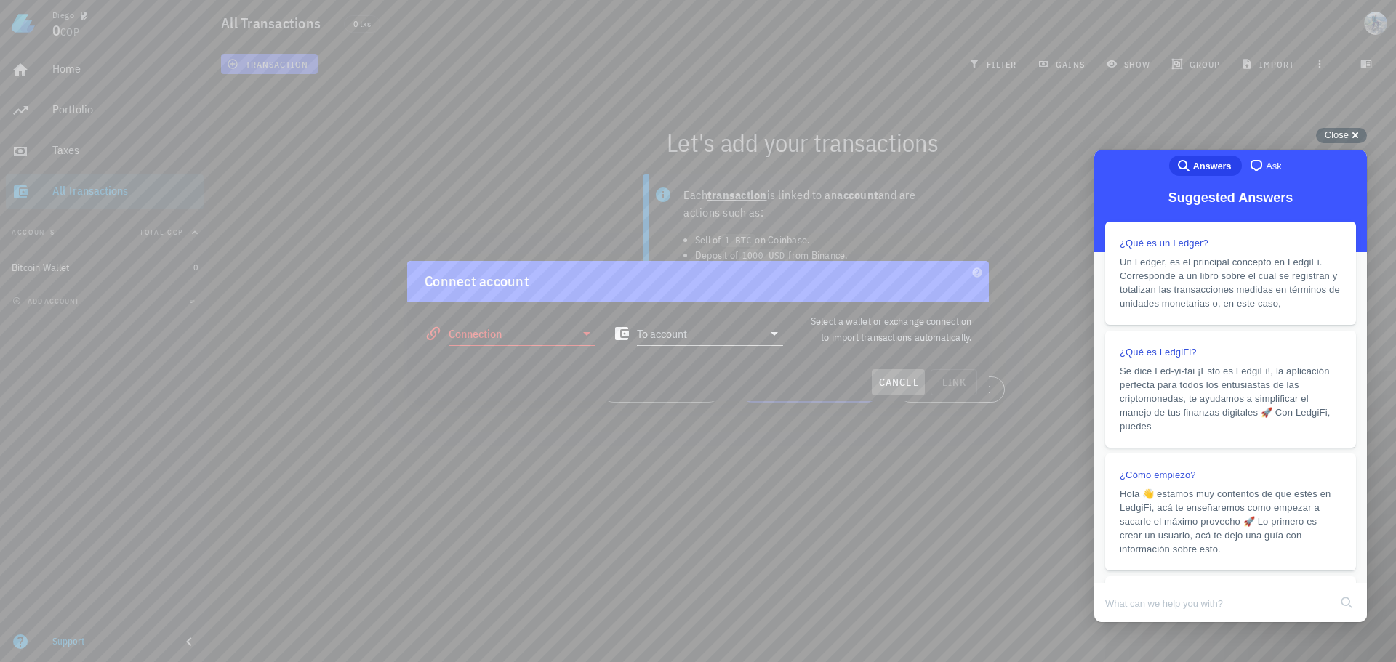
click at [892, 386] on span "cancel" at bounding box center [898, 382] width 41 height 13
